Goal: Information Seeking & Learning: Learn about a topic

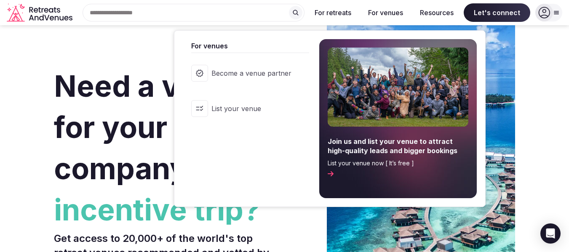
click at [383, 12] on button "For venues" at bounding box center [385, 12] width 48 height 19
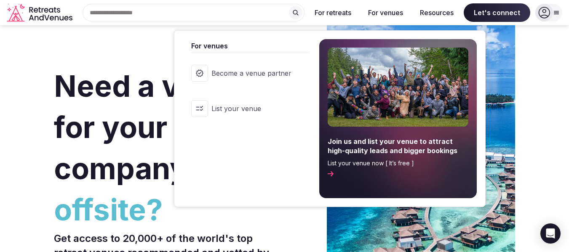
click at [243, 72] on span "Become a venue partner" at bounding box center [251, 73] width 80 height 9
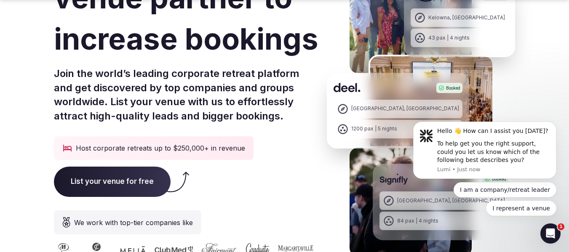
scroll to position [168, 0]
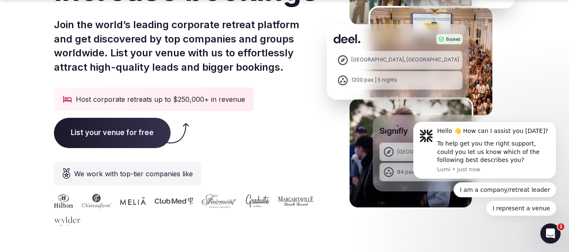
click at [111, 133] on span "List your venue for free" at bounding box center [112, 133] width 117 height 30
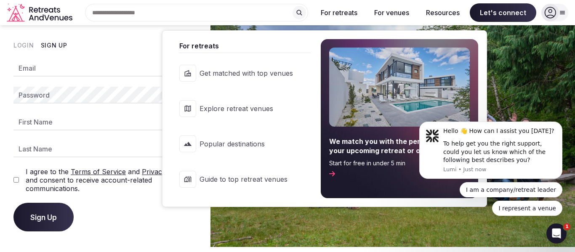
click at [256, 149] on link "Popular destinations" at bounding box center [241, 144] width 140 height 34
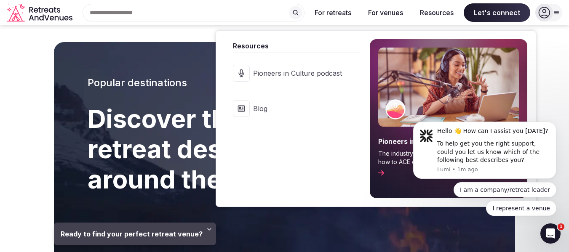
click at [272, 109] on span "Blog" at bounding box center [297, 108] width 89 height 9
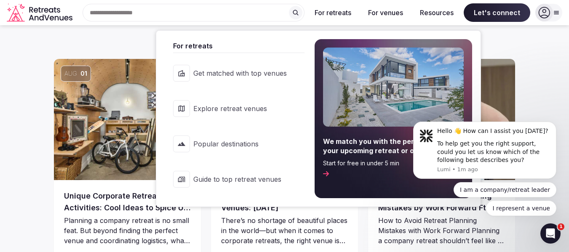
click at [235, 139] on span "Popular destinations" at bounding box center [239, 143] width 93 height 9
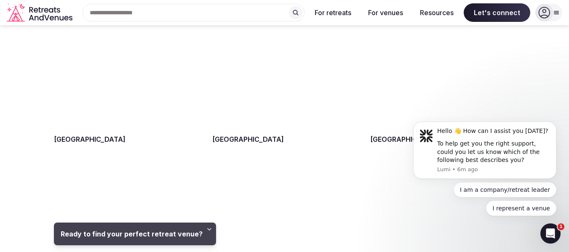
scroll to position [463, 0]
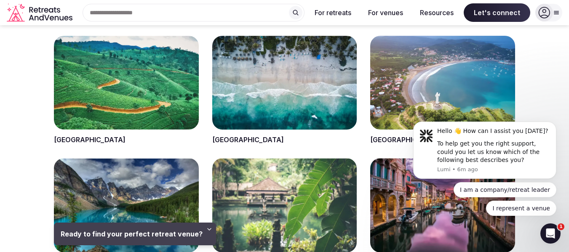
click at [247, 67] on span at bounding box center [284, 90] width 145 height 109
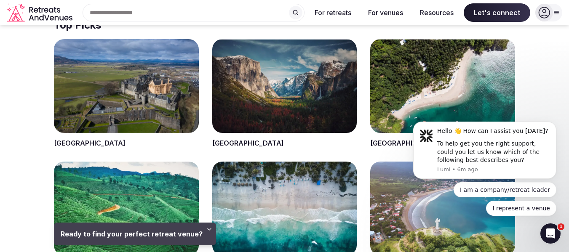
scroll to position [337, 0]
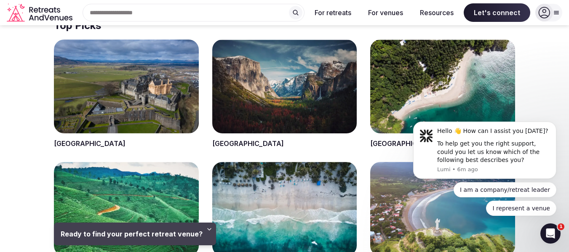
click at [390, 72] on span at bounding box center [442, 94] width 145 height 109
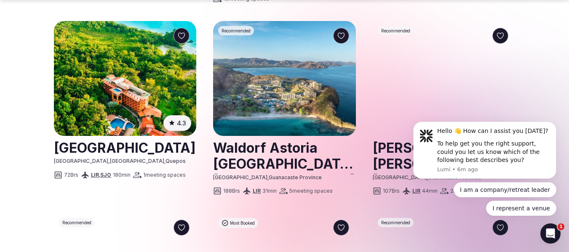
scroll to position [968, 0]
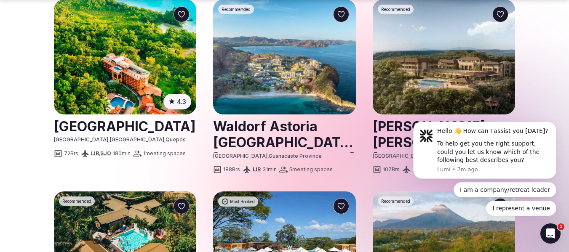
click at [293, 53] on img at bounding box center [284, 57] width 142 height 115
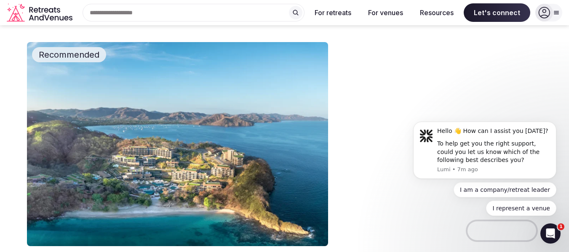
scroll to position [42, 0]
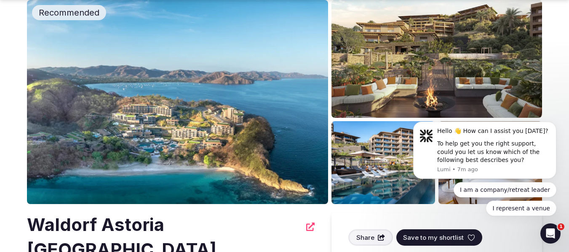
drag, startPoint x: 369, startPoint y: 235, endPoint x: 57, endPoint y: 141, distance: 325.7
click at [57, 141] on img at bounding box center [177, 102] width 301 height 204
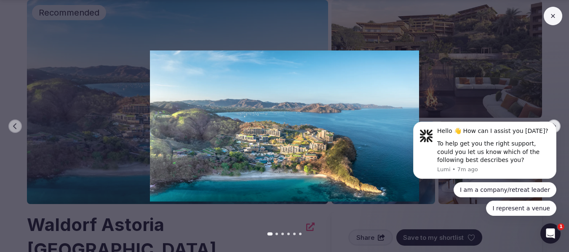
click at [553, 19] on icon at bounding box center [552, 16] width 7 height 7
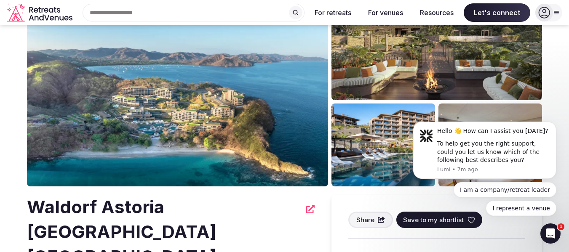
scroll to position [0, 0]
